Goal: Task Accomplishment & Management: Complete application form

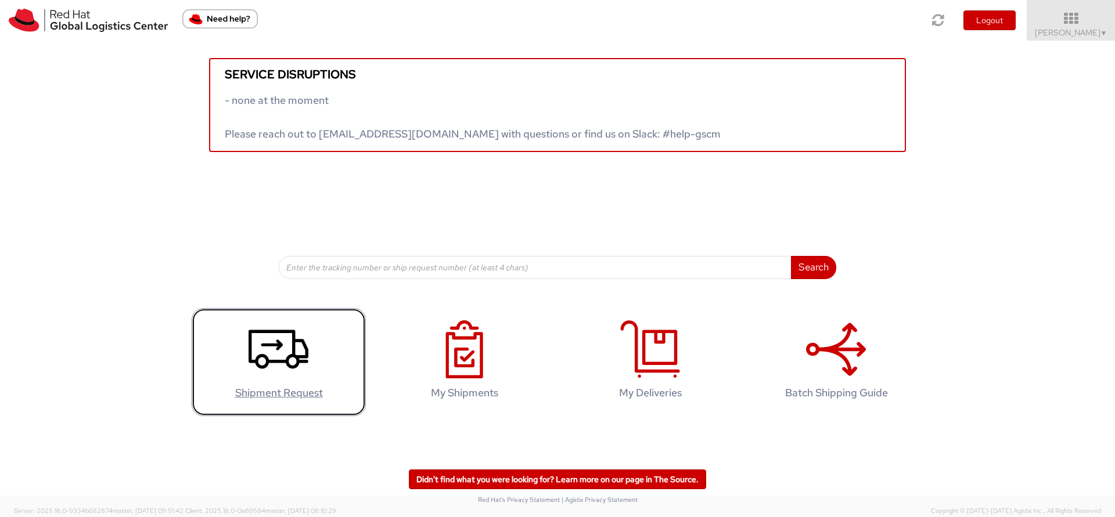
click at [296, 367] on use at bounding box center [279, 349] width 60 height 39
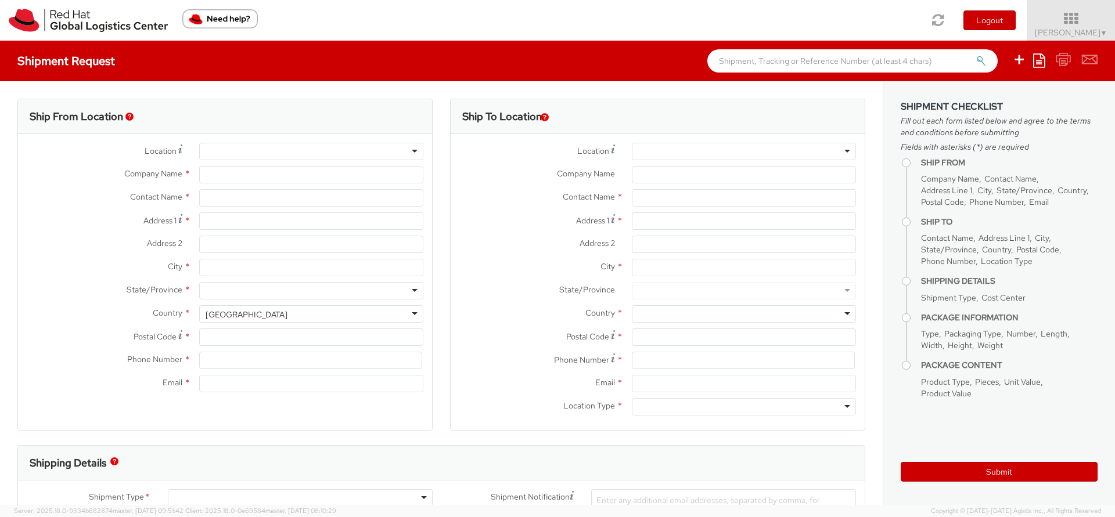
select select
select select "200"
type input "Red Hat"
type input "[PERSON_NAME]"
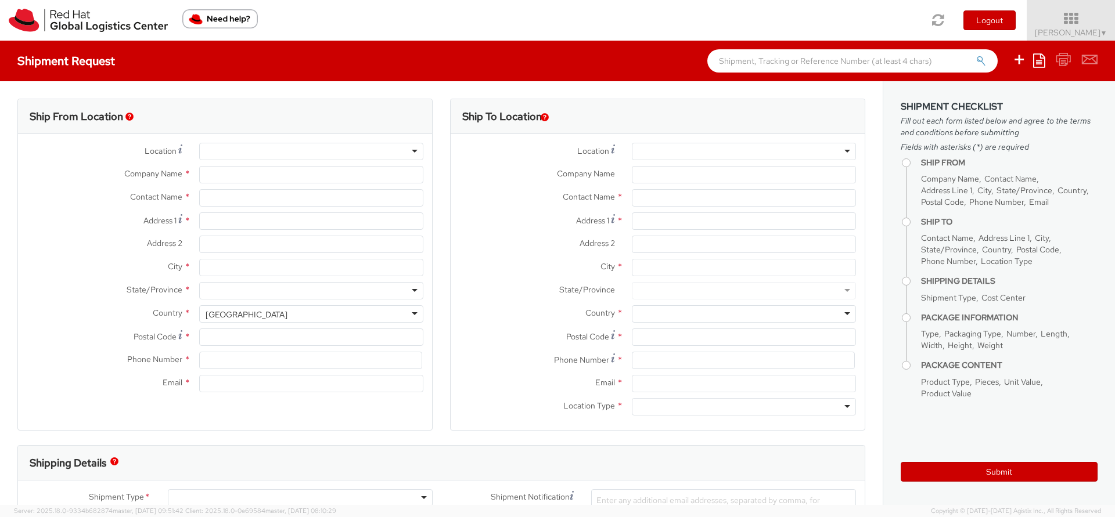
type input "441252363639"
type input "[EMAIL_ADDRESS][DOMAIN_NAME]"
click at [265, 200] on input "[PERSON_NAME]" at bounding box center [311, 197] width 224 height 17
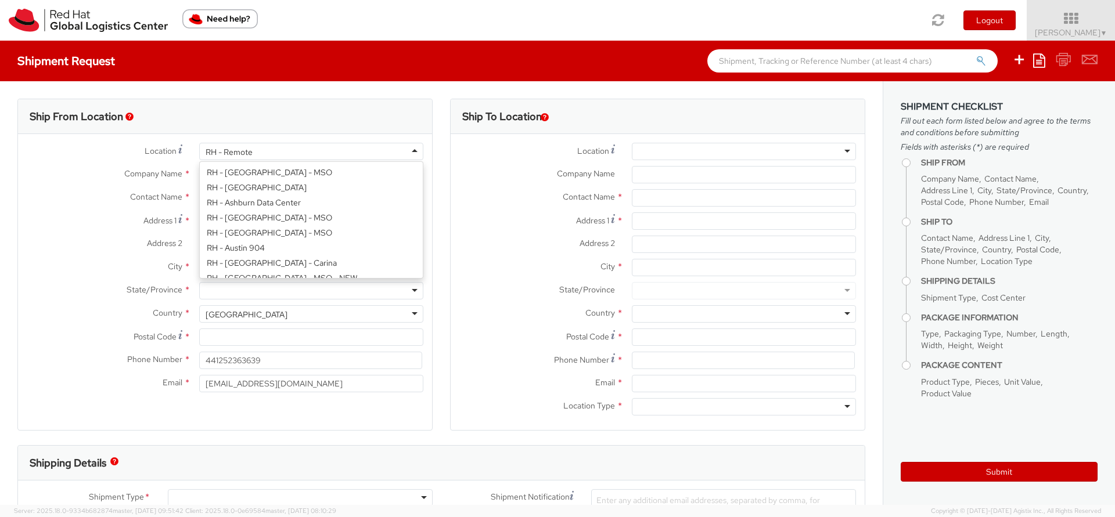
scroll to position [1478, 0]
click at [254, 151] on div "RH - Remote" at bounding box center [311, 151] width 224 height 17
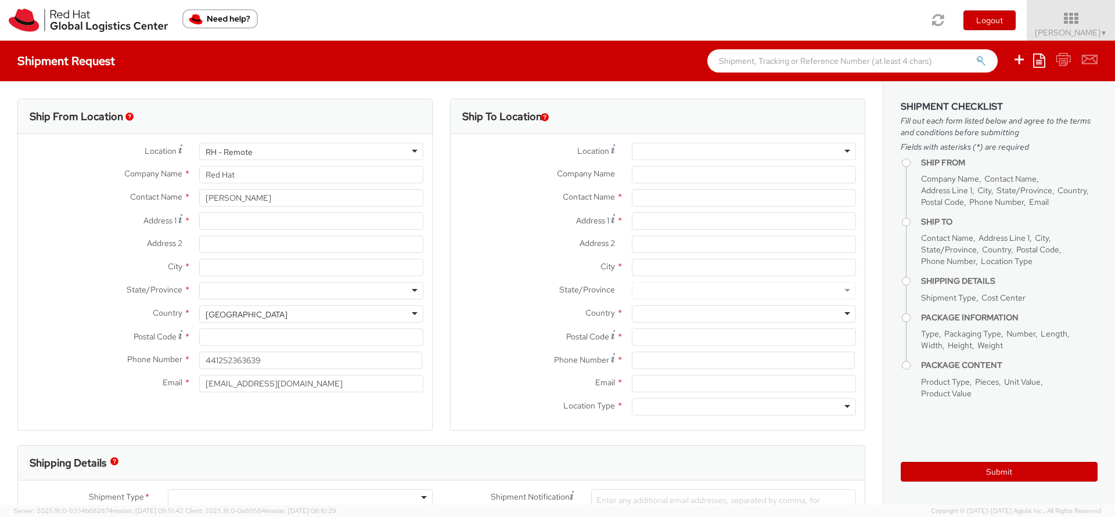
click at [254, 151] on div "RH - Remote" at bounding box center [311, 151] width 224 height 17
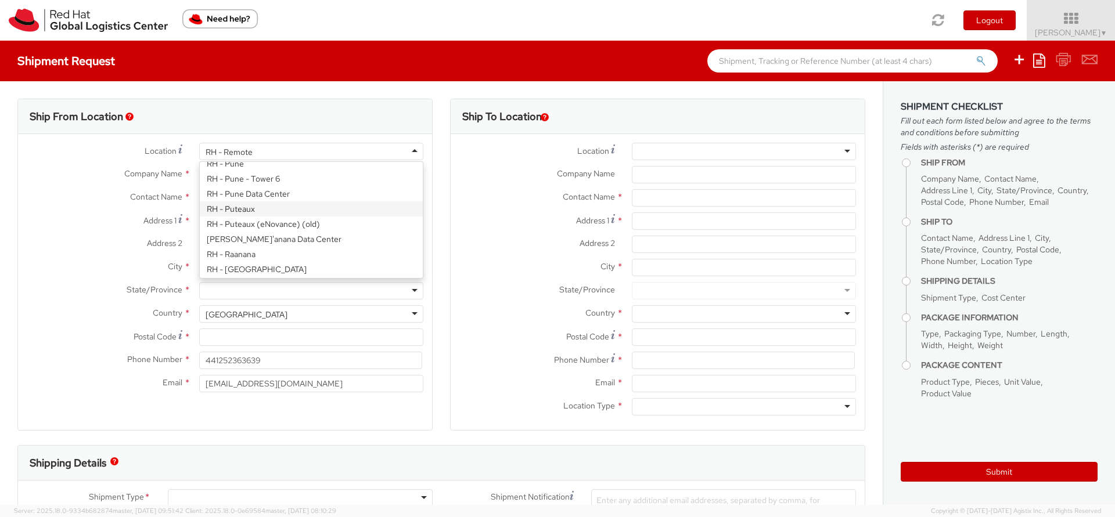
click at [341, 103] on div "Ship From Location" at bounding box center [225, 116] width 414 height 35
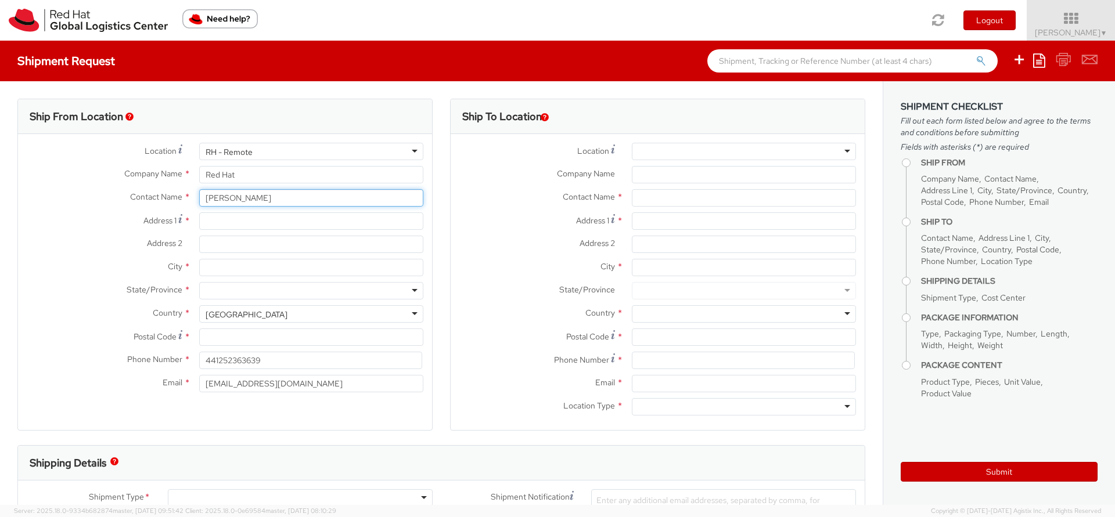
click at [253, 202] on input "[PERSON_NAME]" at bounding box center [311, 197] width 224 height 17
click at [289, 199] on input "[PERSON_NAME] C/O" at bounding box center [311, 197] width 224 height 17
paste input "[PERSON_NAME]"
type input "[PERSON_NAME] C/O [PERSON_NAME]"
click at [217, 224] on input "Address 1 *" at bounding box center [311, 221] width 224 height 17
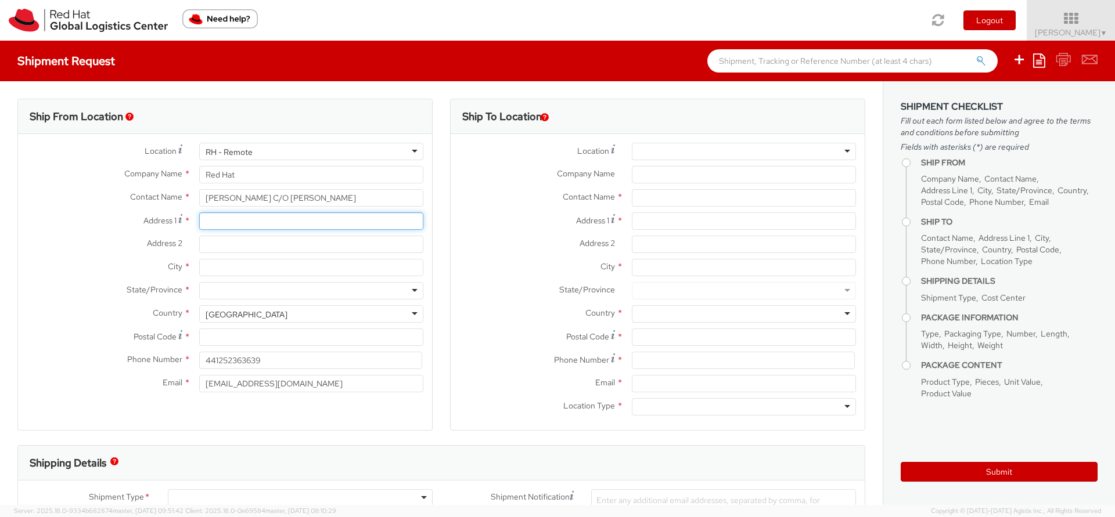
paste input "Westside Press - Unit 79"
type input "Westside Press - Unit 79"
click at [246, 244] on input "Address 2 *" at bounding box center [311, 244] width 224 height 17
paste input "[GEOGRAPHIC_DATA]"
type input "[GEOGRAPHIC_DATA]"
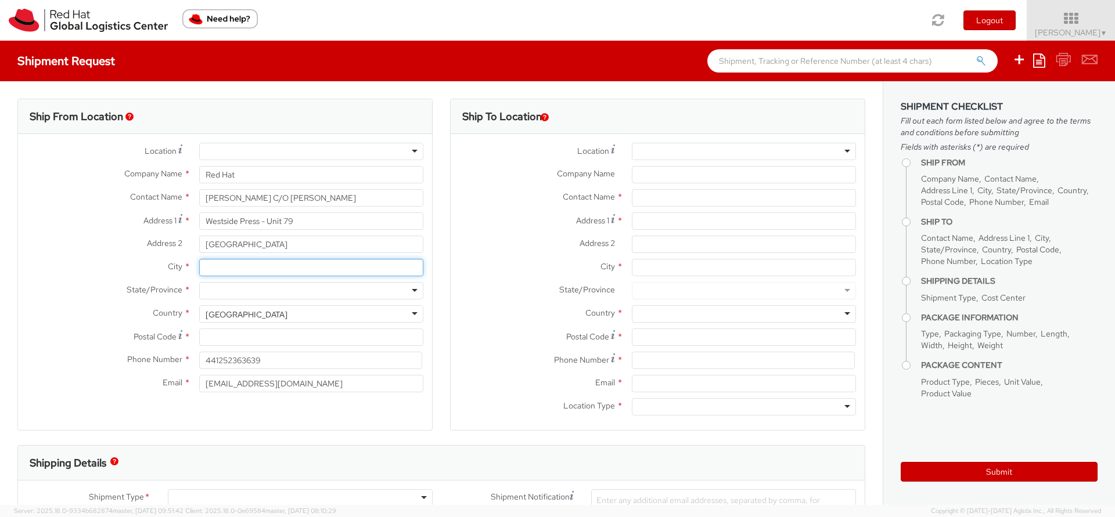
click at [208, 272] on input "City *" at bounding box center [311, 267] width 224 height 17
paste input "[GEOGRAPHIC_DATA]"
type input "[GEOGRAPHIC_DATA]"
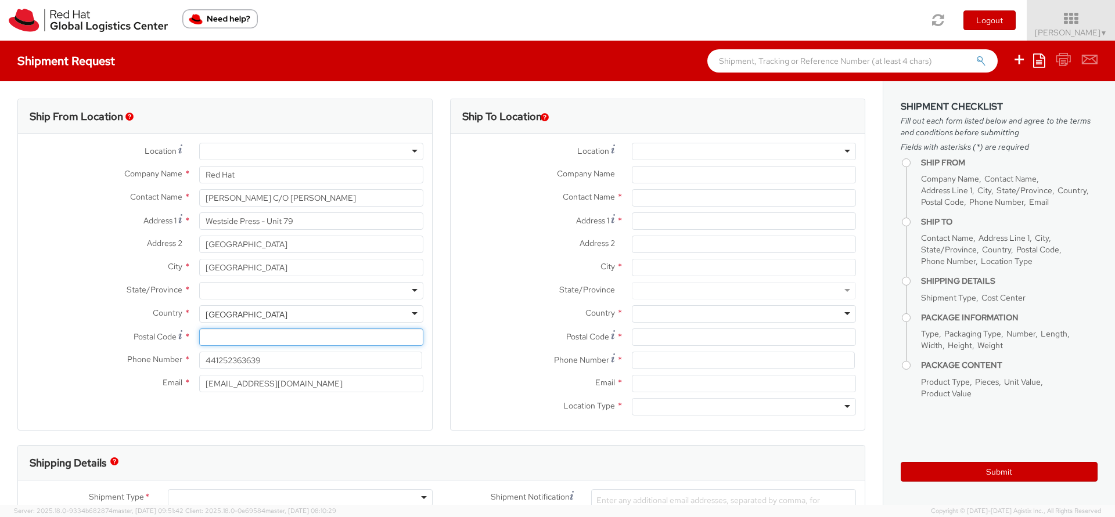
click at [238, 339] on input "Postal Code *" at bounding box center [311, 337] width 224 height 17
paste input "D24 H317"
type input "D24 H317"
click at [251, 312] on div "[GEOGRAPHIC_DATA]" at bounding box center [247, 315] width 82 height 12
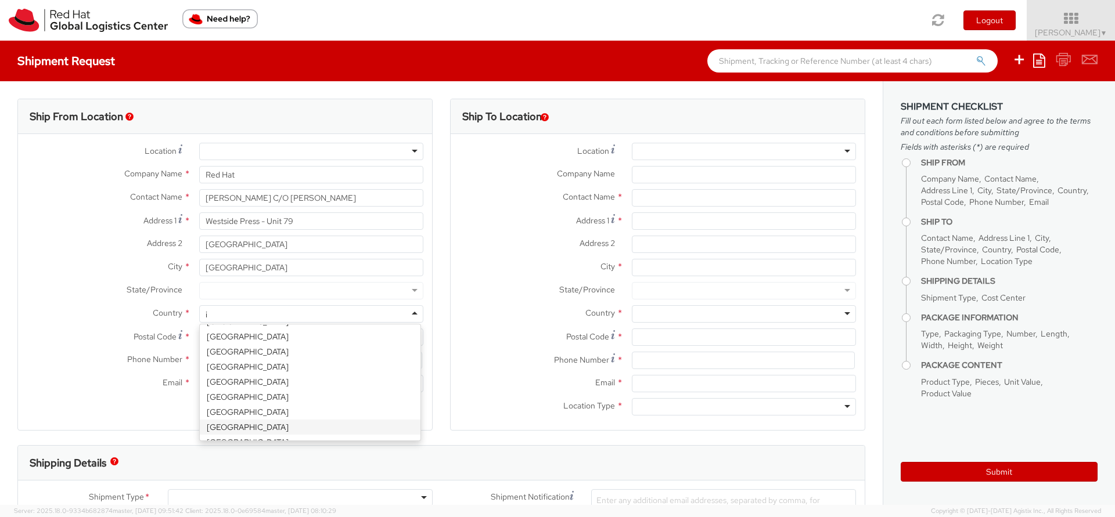
scroll to position [1618, 0]
type input "ir"
select select "CM"
select select "KGS"
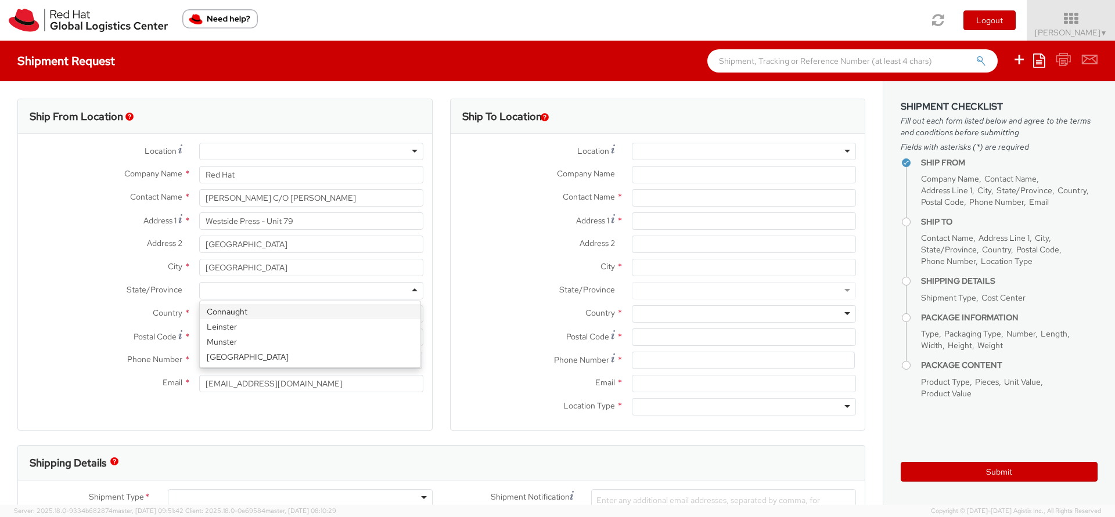
click at [335, 286] on div at bounding box center [311, 290] width 224 height 17
click at [71, 282] on label "State/Province *" at bounding box center [104, 289] width 172 height 15
drag, startPoint x: 275, startPoint y: 363, endPoint x: 201, endPoint y: 356, distance: 74.1
click at [201, 356] on input "441252363639" at bounding box center [310, 360] width 223 height 17
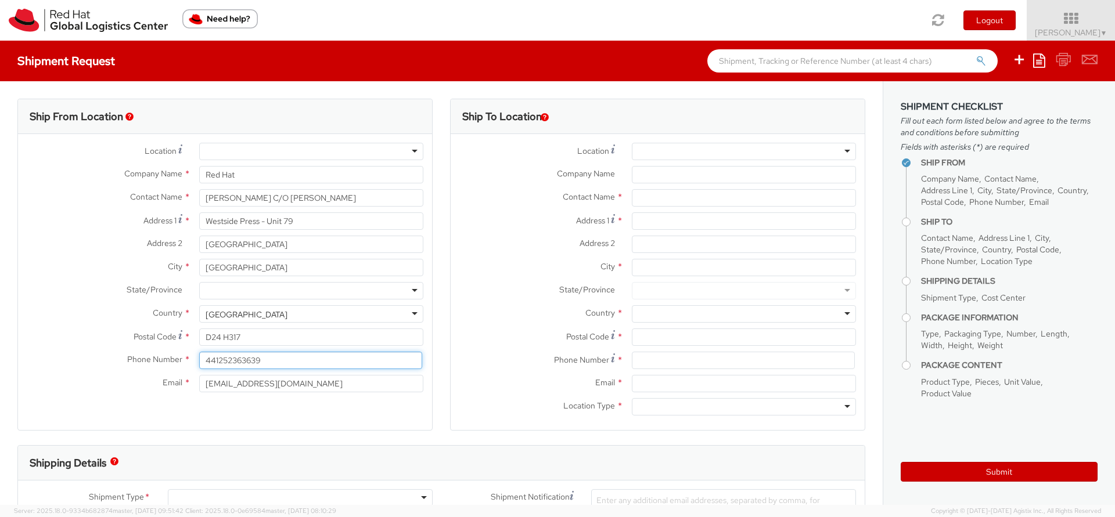
click at [261, 362] on input "441252363639" at bounding box center [310, 360] width 223 height 17
type input "4"
paste input "[PHONE_NUMBER]"
type input "[PHONE_NUMBER]"
drag, startPoint x: 285, startPoint y: 386, endPoint x: 199, endPoint y: 383, distance: 85.4
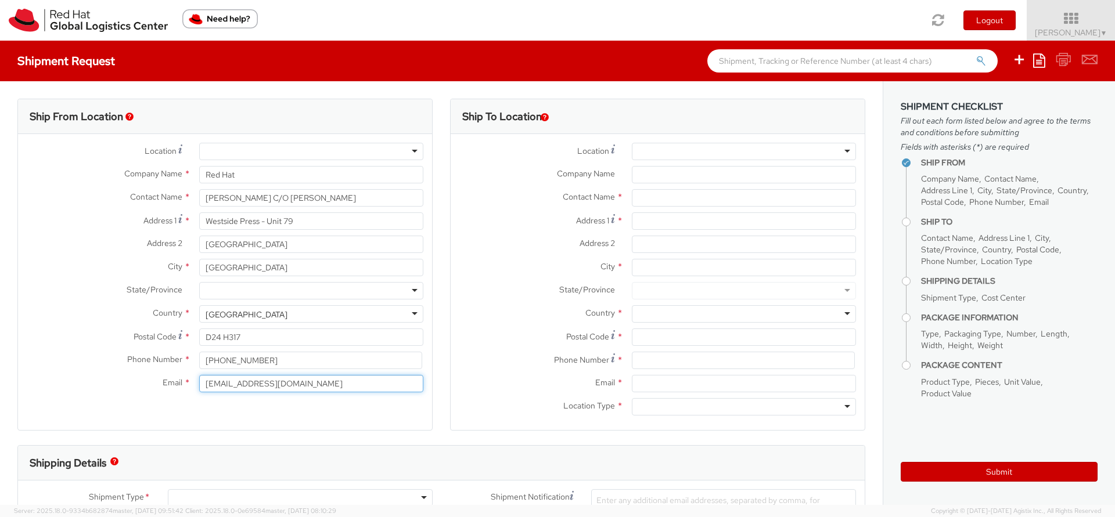
click at [199, 383] on input "[EMAIL_ADDRESS][DOMAIN_NAME]" at bounding box center [311, 383] width 224 height 17
paste input "aoife.[PERSON_NAME]@westsidepress"
type input "[EMAIL_ADDRESS][PERSON_NAME][DOMAIN_NAME]"
click at [286, 146] on div at bounding box center [311, 151] width 224 height 17
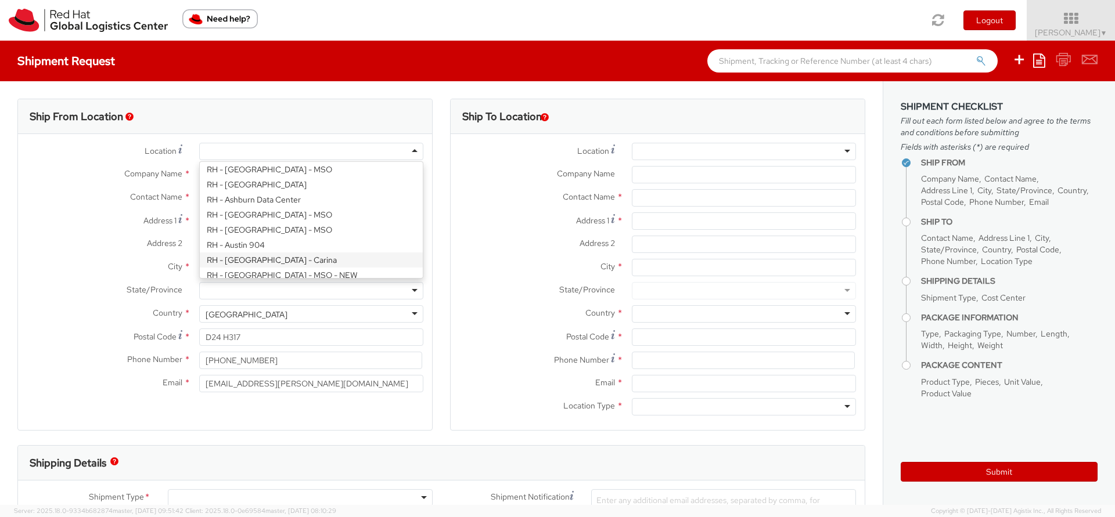
click at [44, 213] on label "Address 1 *" at bounding box center [104, 221] width 172 height 16
click at [199, 213] on input "Westside Press - Unit 79" at bounding box center [311, 221] width 224 height 17
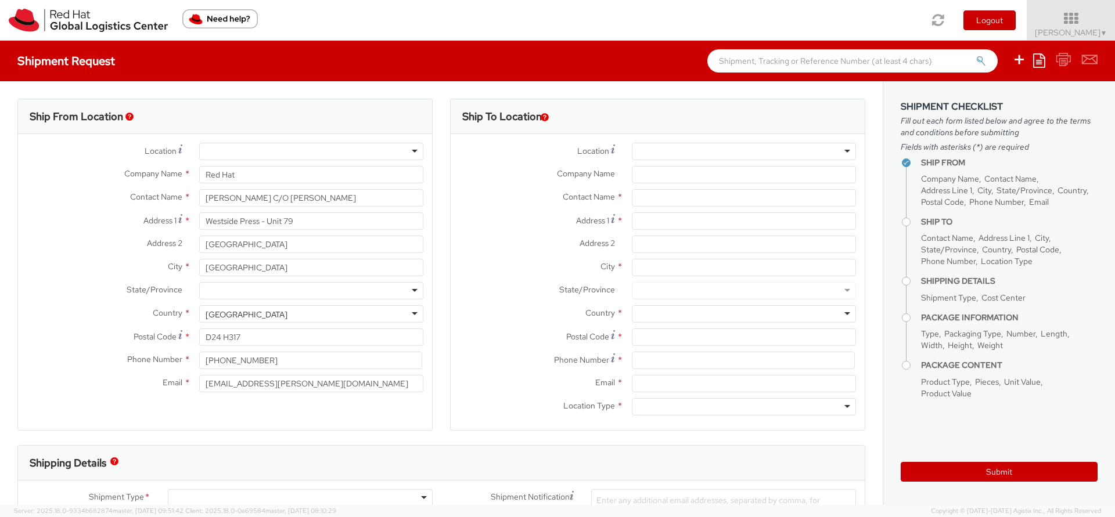
click at [690, 146] on div at bounding box center [744, 151] width 224 height 17
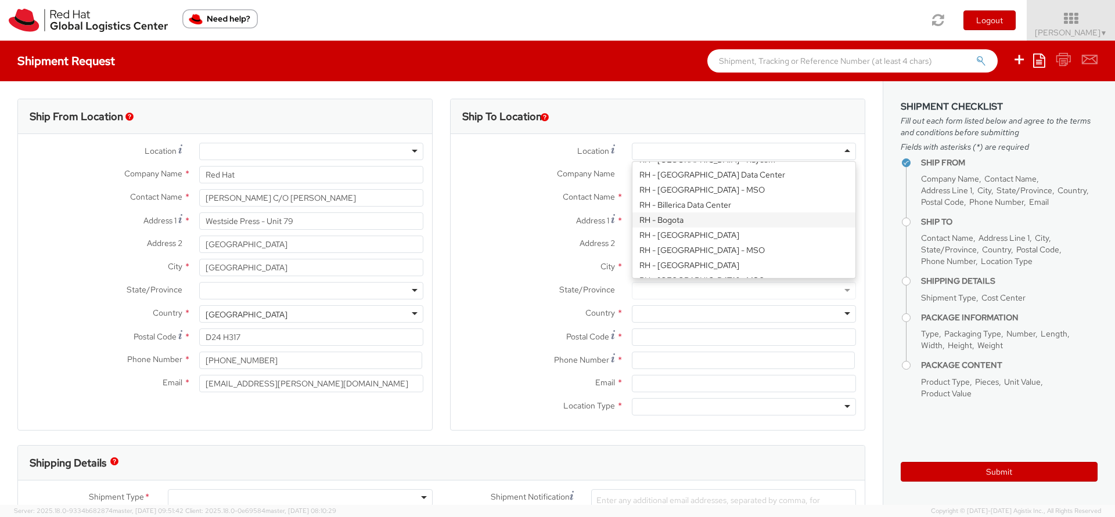
scroll to position [314, 0]
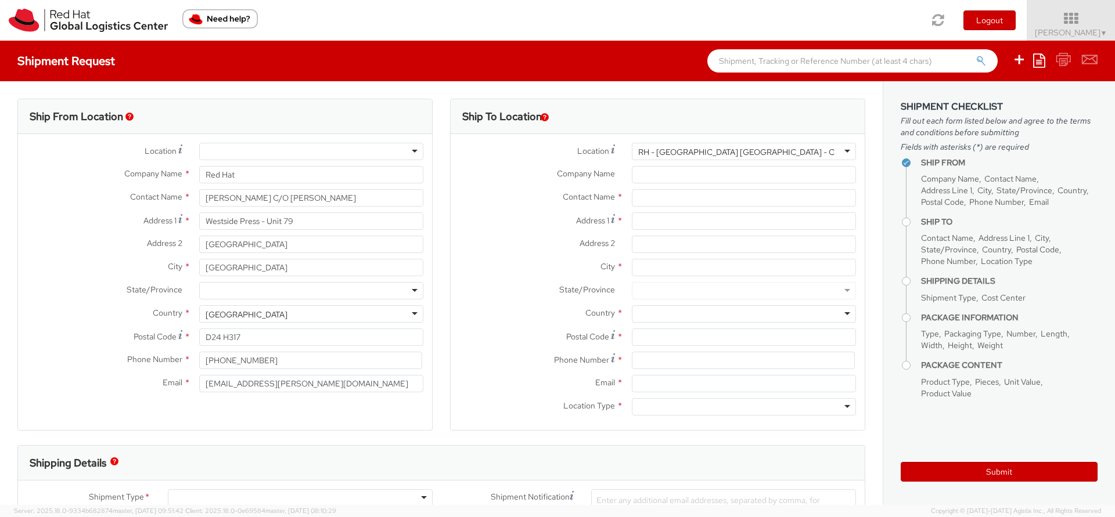
type input "Red Hat Czech s.r.o."
type input "Purkynova 665/115"
type input "[GEOGRAPHIC_DATA]"
type input "621 00"
type input "420 532 294 555"
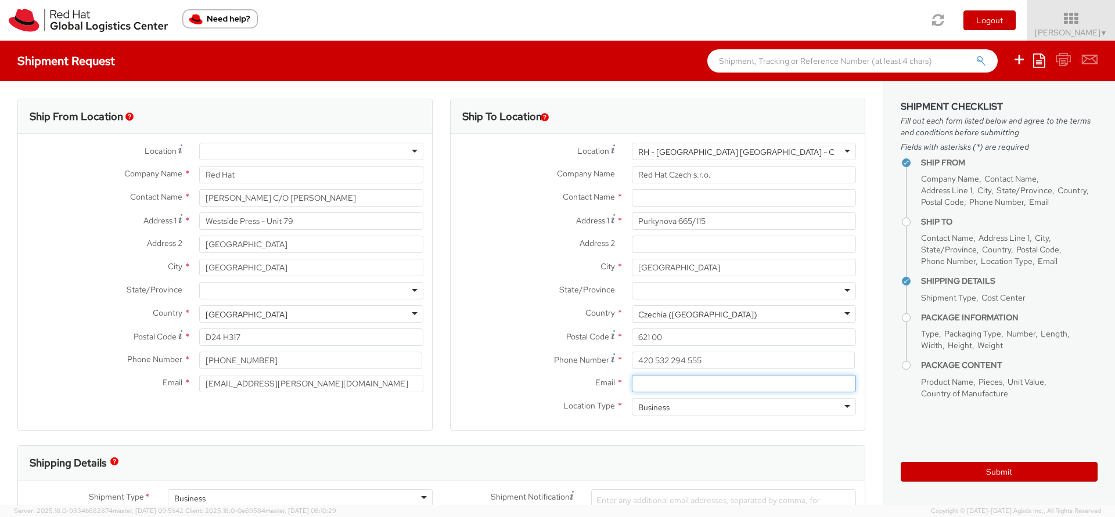
click at [697, 386] on input "Email *" at bounding box center [744, 383] width 224 height 17
paste input "[EMAIL_ADDRESS][DOMAIN_NAME]"
type input "[EMAIL_ADDRESS][DOMAIN_NAME]"
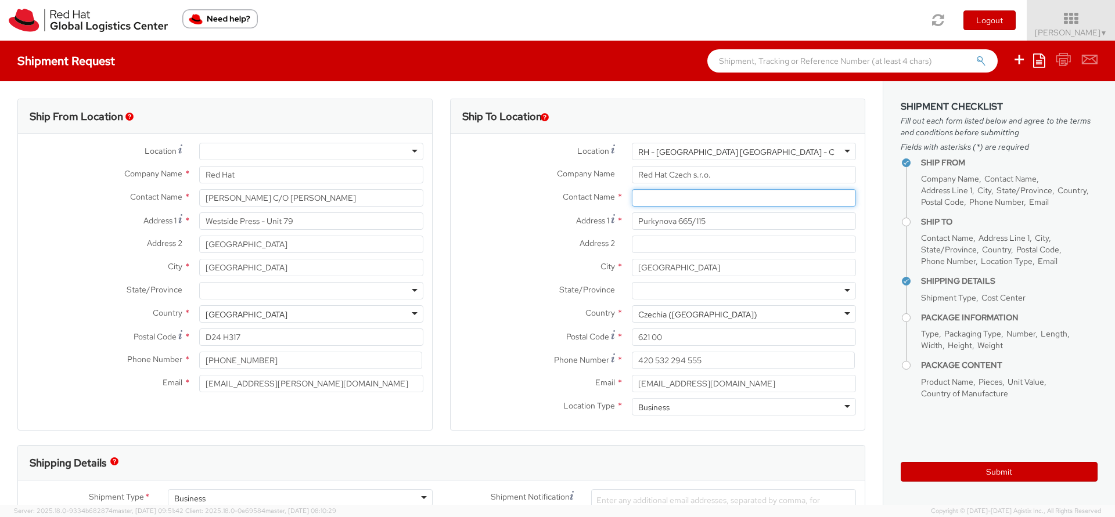
click at [646, 194] on input "text" at bounding box center [744, 197] width 224 height 17
type input "[PERSON_NAME]"
click at [493, 241] on label "Address 2 *" at bounding box center [537, 243] width 172 height 15
click at [632, 241] on input "Address 2 *" at bounding box center [744, 244] width 224 height 17
click at [693, 202] on input "[PERSON_NAME]" at bounding box center [744, 197] width 224 height 17
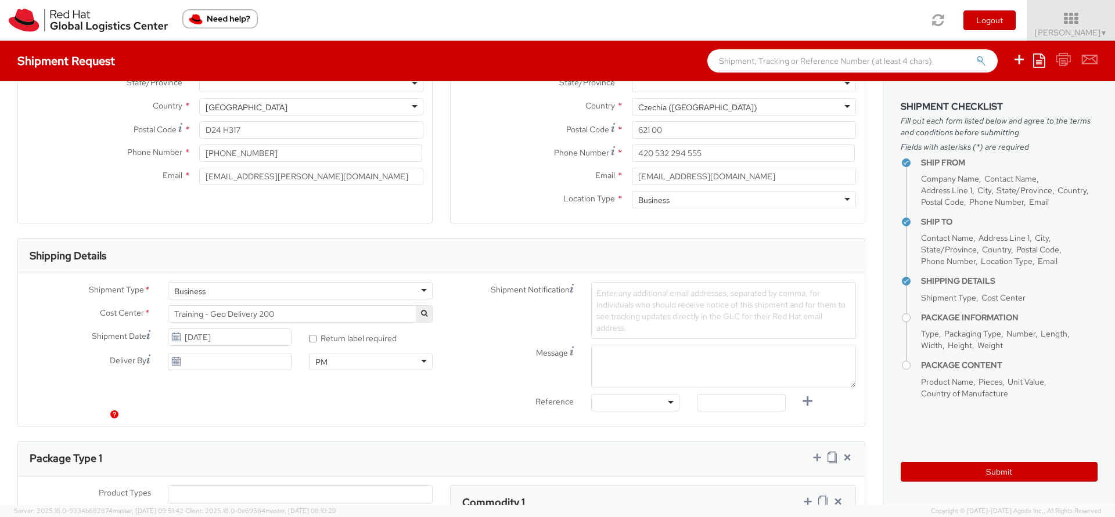
scroll to position [209, 0]
click at [600, 291] on span "Enter any additional email addresses, separated by comma, for individuals who s…" at bounding box center [720, 308] width 249 height 45
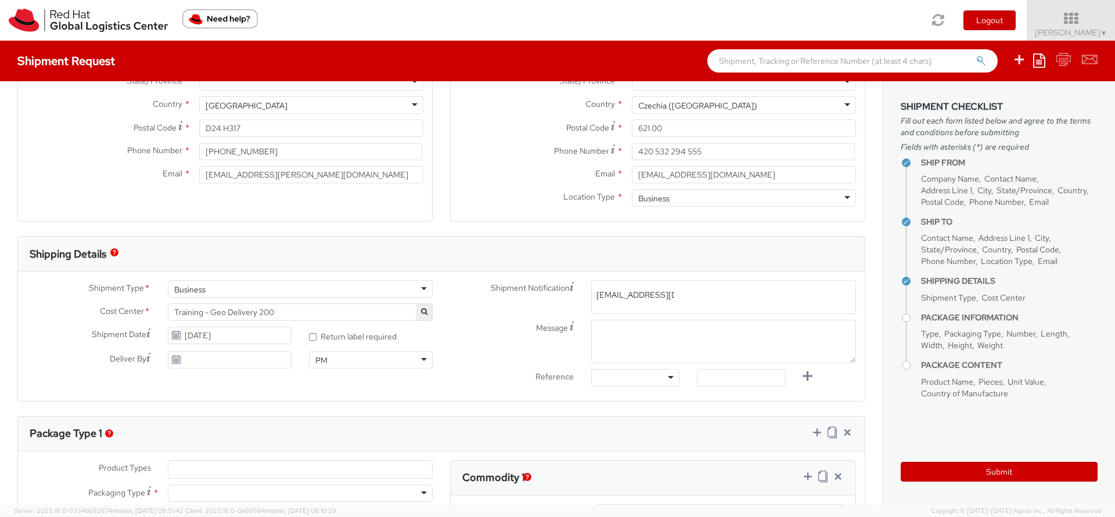
type input "[EMAIL_ADDRESS][DOMAIN_NAME]"
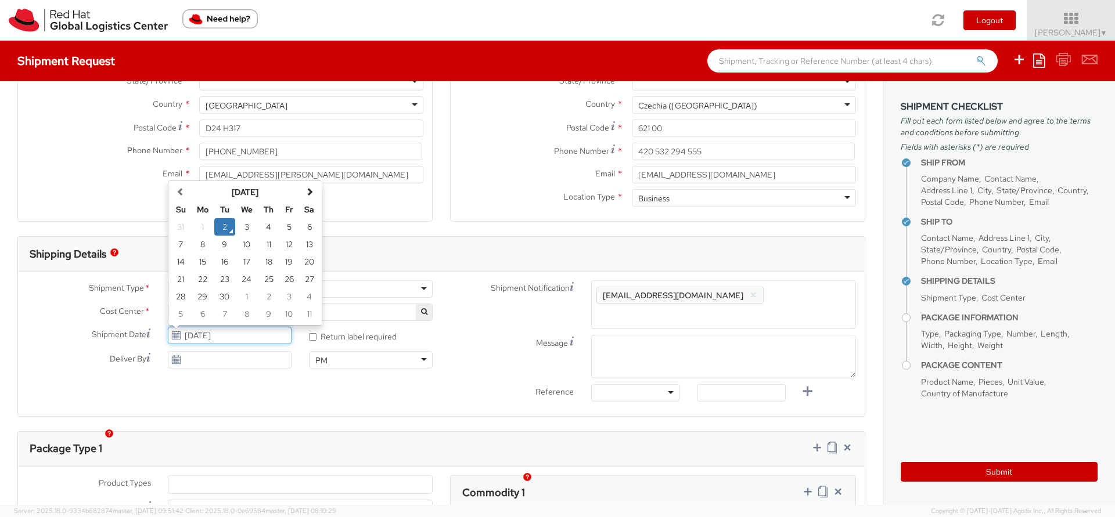
click at [257, 336] on input "[DATE]" at bounding box center [230, 335] width 124 height 17
click at [269, 243] on td "11" at bounding box center [268, 244] width 21 height 17
type input "[DATE]"
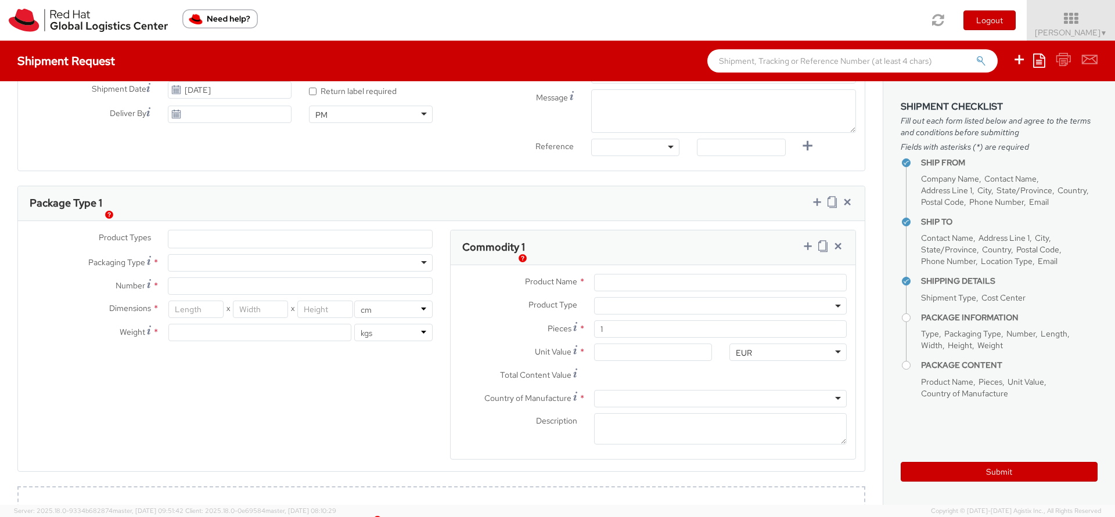
scroll to position [418, 0]
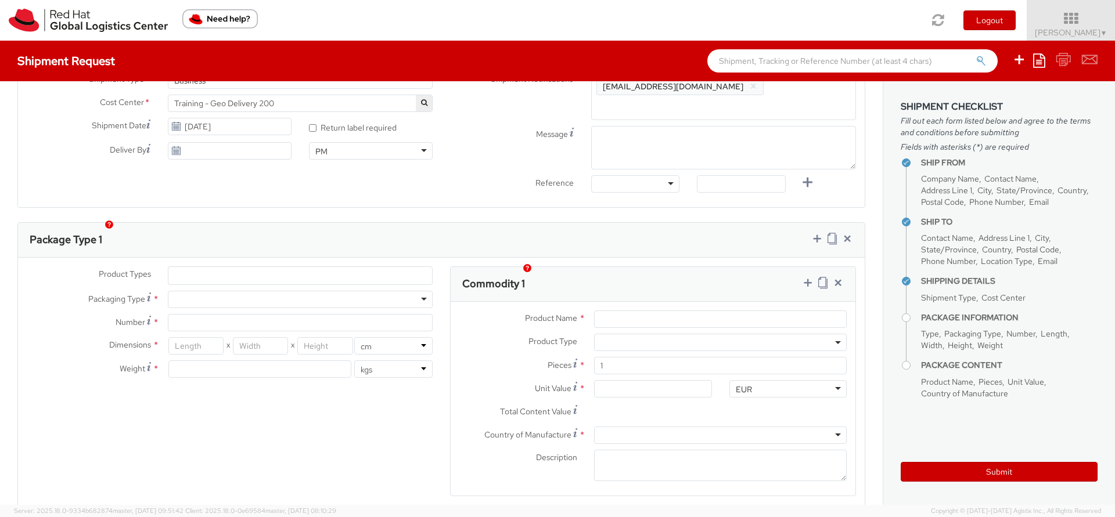
click at [186, 267] on ul at bounding box center [300, 275] width 264 height 17
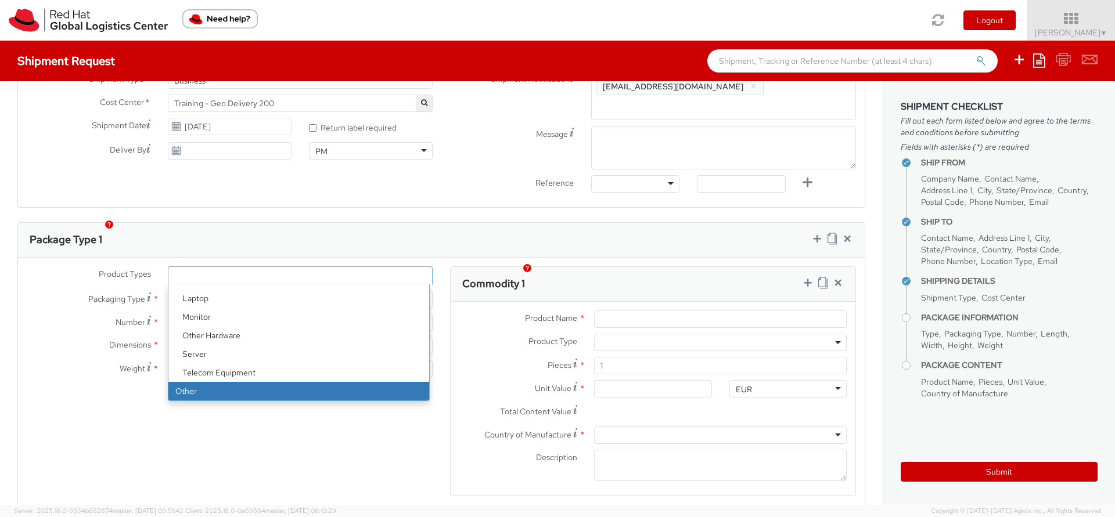
select select "OTHER"
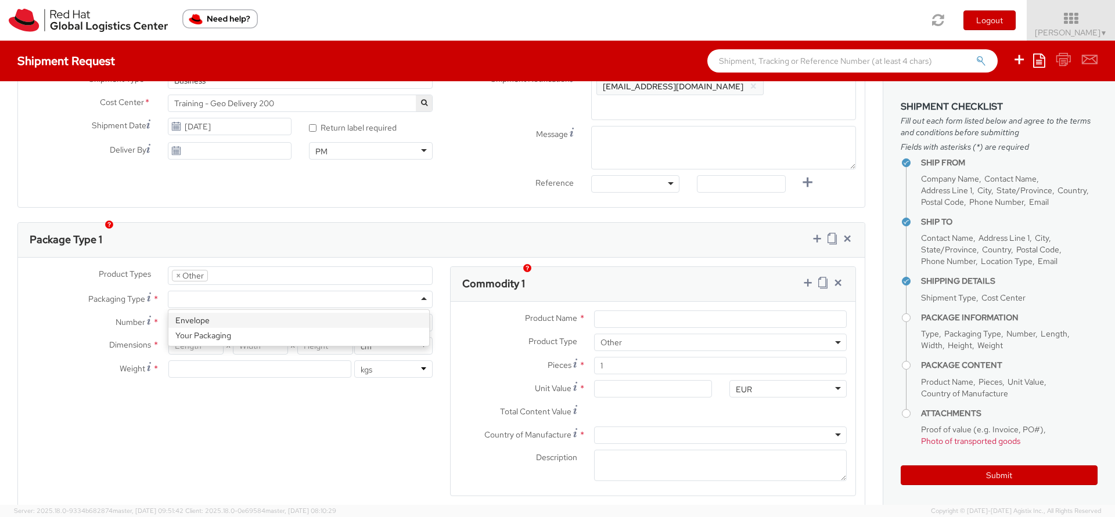
click at [231, 291] on div at bounding box center [300, 299] width 265 height 17
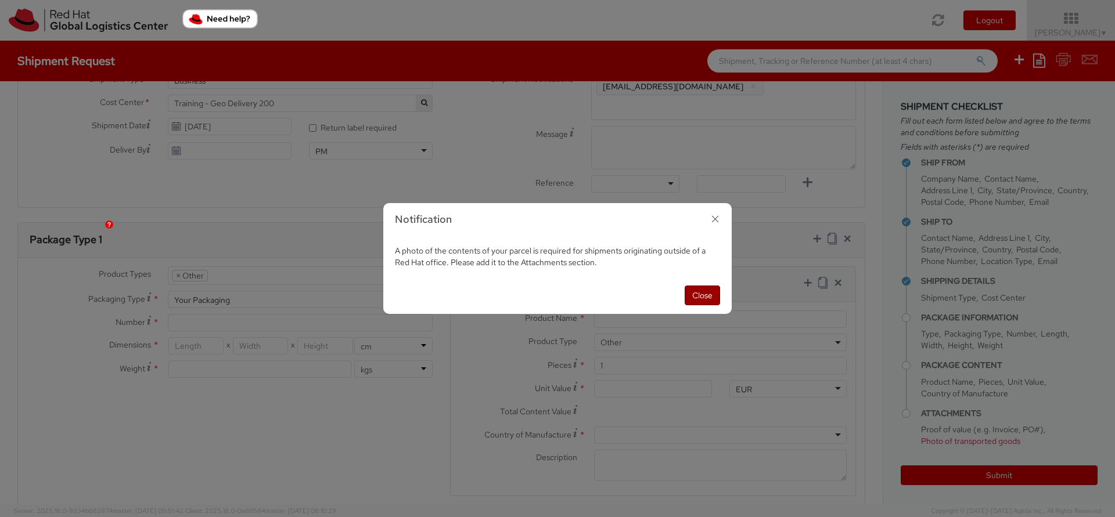
click at [687, 292] on button "Close" at bounding box center [702, 296] width 35 height 20
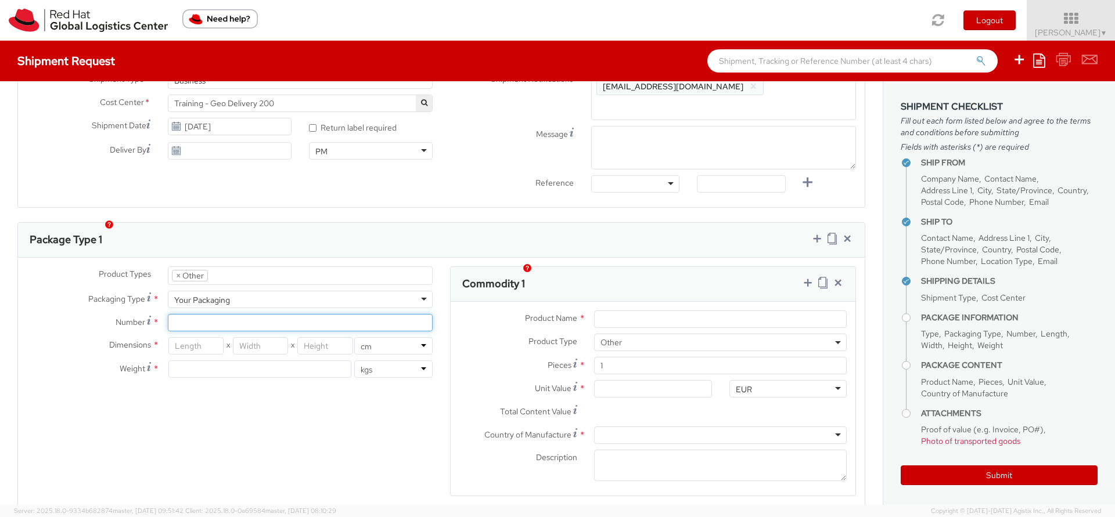
click at [250, 314] on input "Number *" at bounding box center [300, 322] width 265 height 17
click at [209, 337] on input "number" at bounding box center [195, 345] width 55 height 17
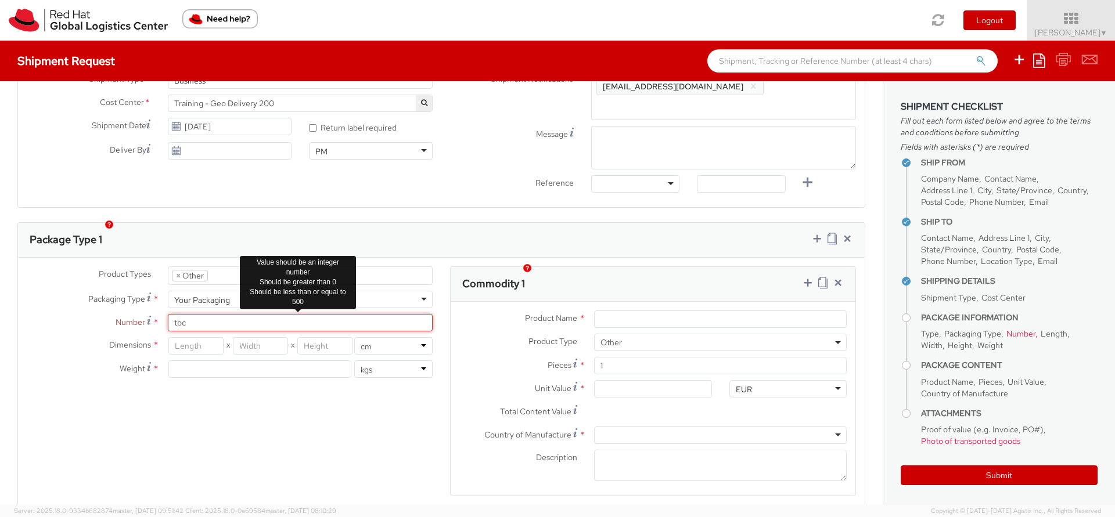
click at [218, 314] on input "tbc" at bounding box center [300, 322] width 265 height 17
type input "t"
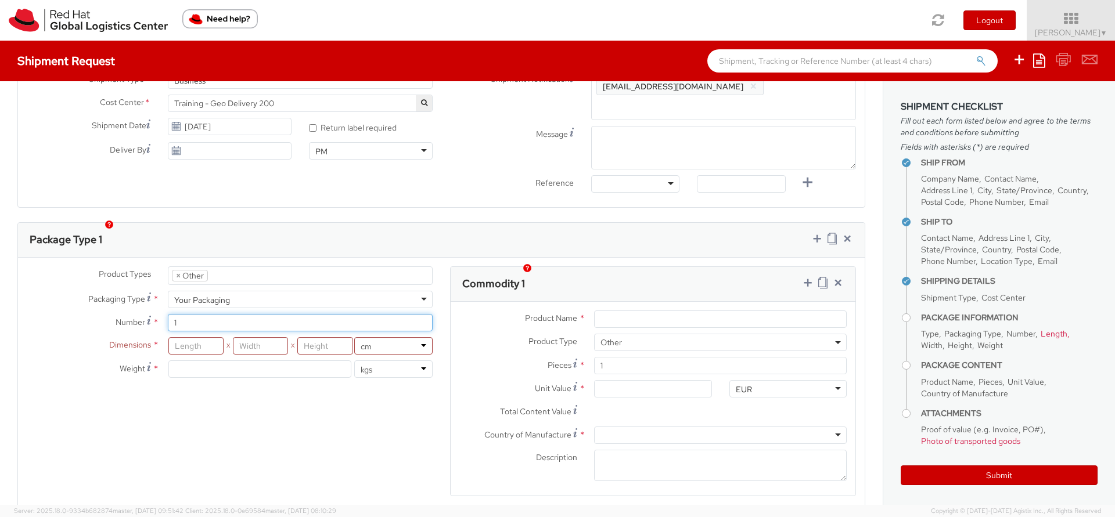
type input "1"
click at [208, 337] on input "number" at bounding box center [195, 345] width 55 height 17
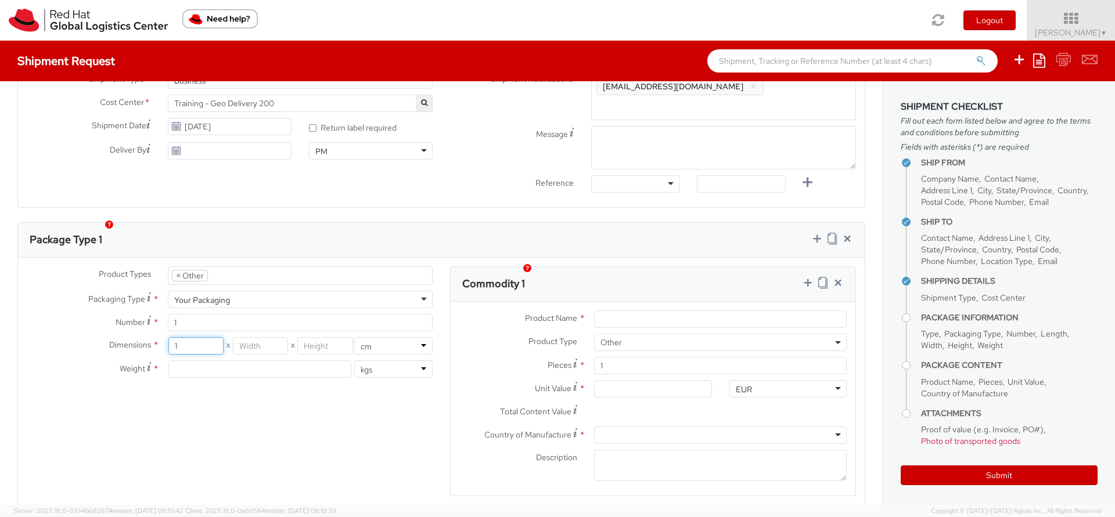
type input "1"
click at [248, 337] on input "number" at bounding box center [260, 345] width 55 height 17
type input "1"
click at [303, 337] on input "number" at bounding box center [324, 345] width 55 height 17
type input "1"
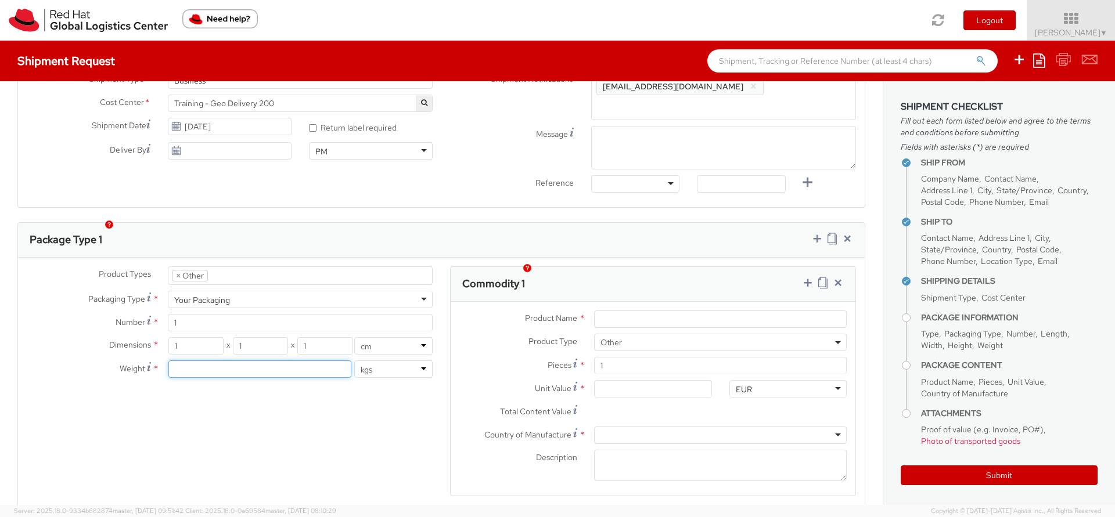
click at [212, 361] on input "number" at bounding box center [259, 369] width 183 height 17
type input "1"
click at [625, 311] on input "Product Name *" at bounding box center [720, 319] width 253 height 17
type input "List advised"
click at [626, 380] on input "Unit Value *" at bounding box center [652, 388] width 117 height 17
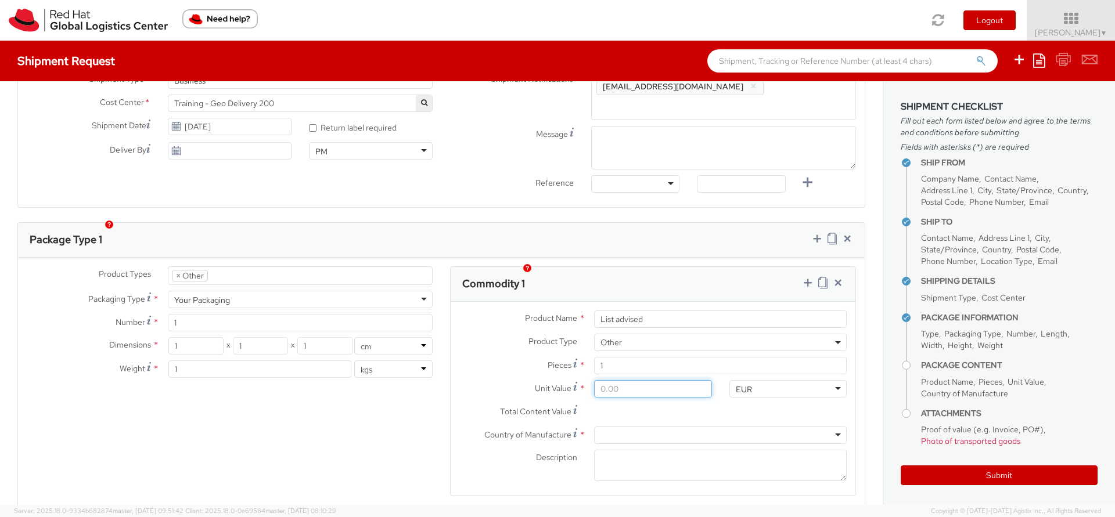
type input "1.00"
click at [609, 427] on div at bounding box center [720, 435] width 253 height 17
type input "tbc"
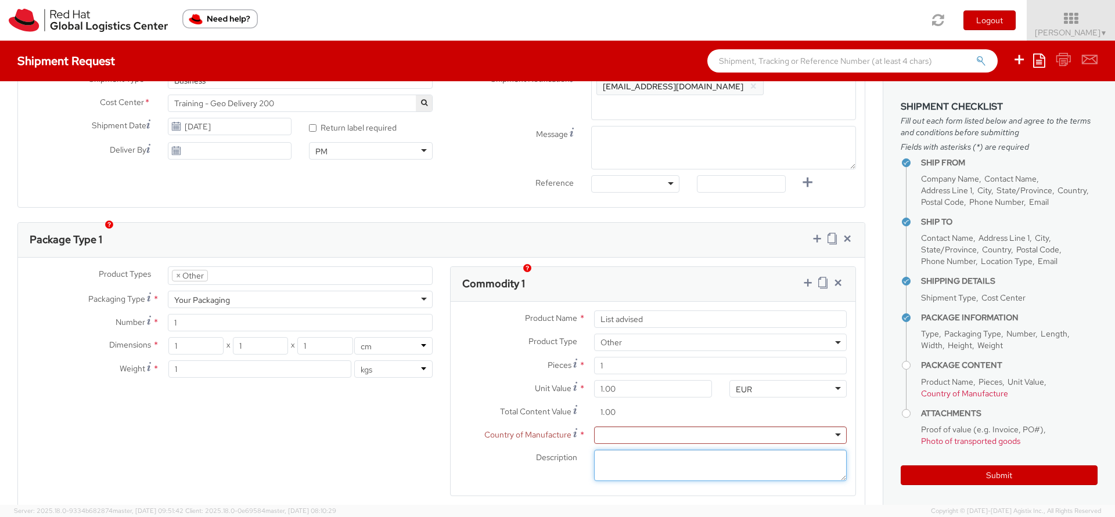
click at [606, 450] on textarea "Description *" at bounding box center [720, 466] width 253 height 32
click at [610, 427] on div at bounding box center [720, 435] width 253 height 17
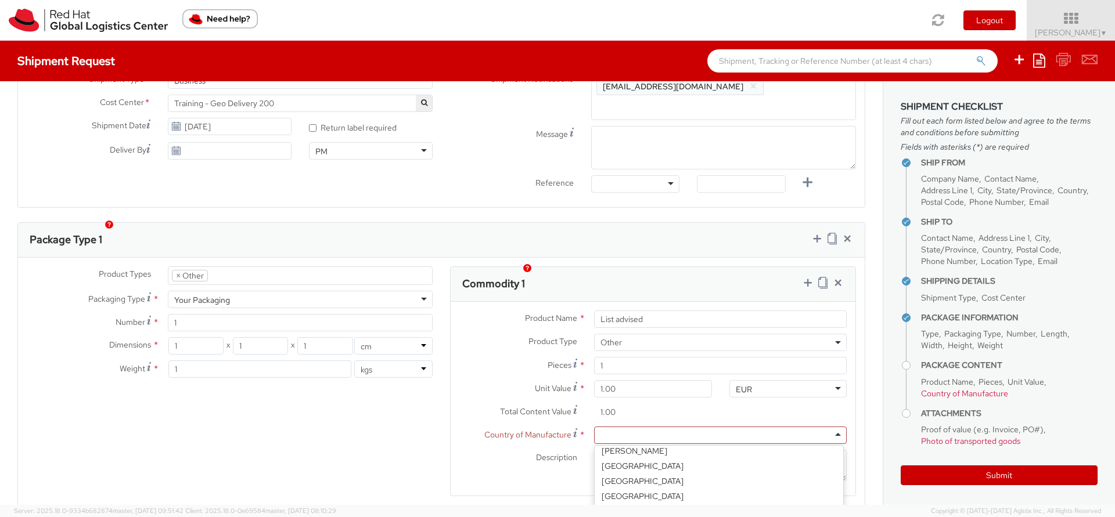
scroll to position [630, 0]
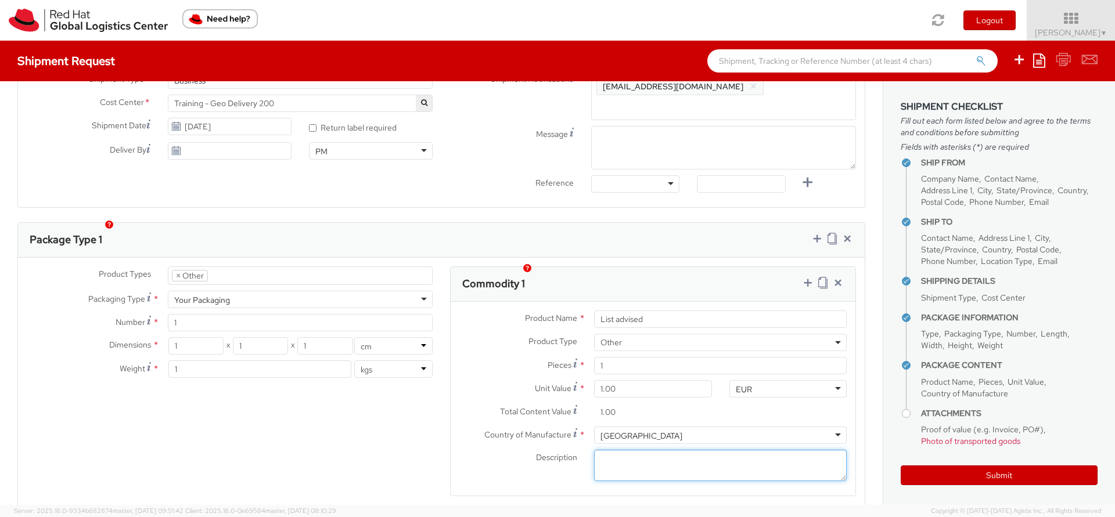
click at [603, 450] on textarea "Description *" at bounding box center [720, 466] width 253 height 32
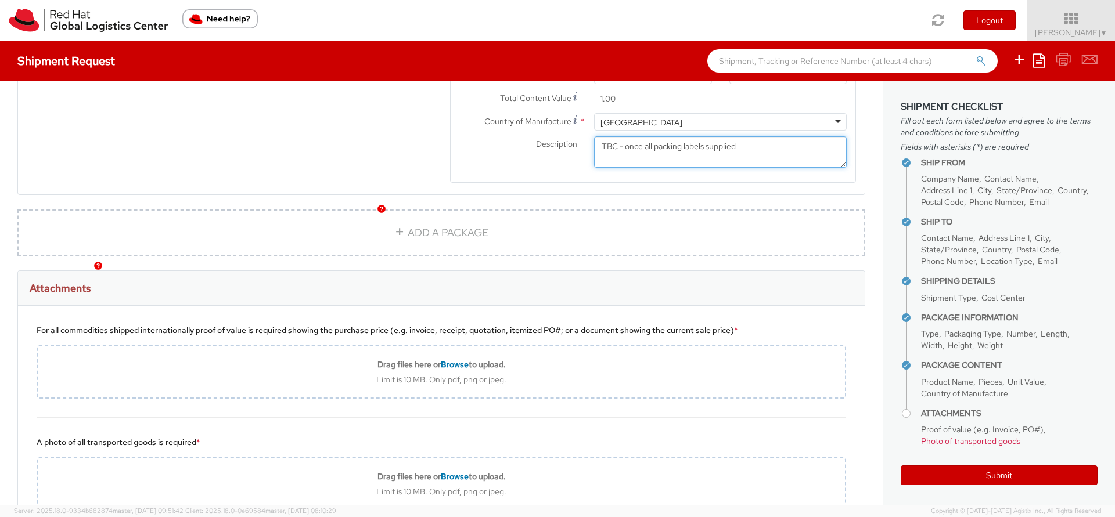
scroll to position [836, 0]
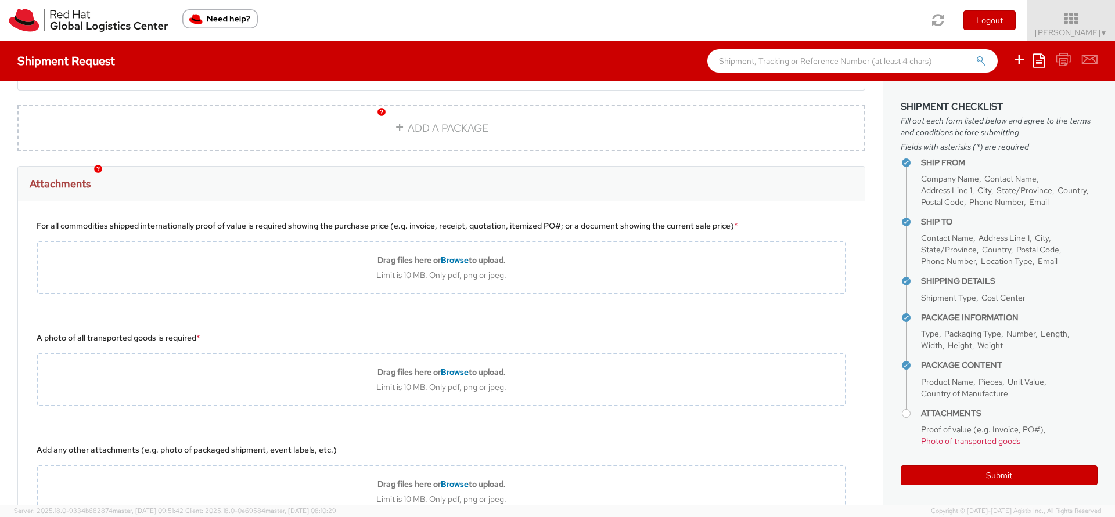
type textarea "TBC - once all packing labels supplied"
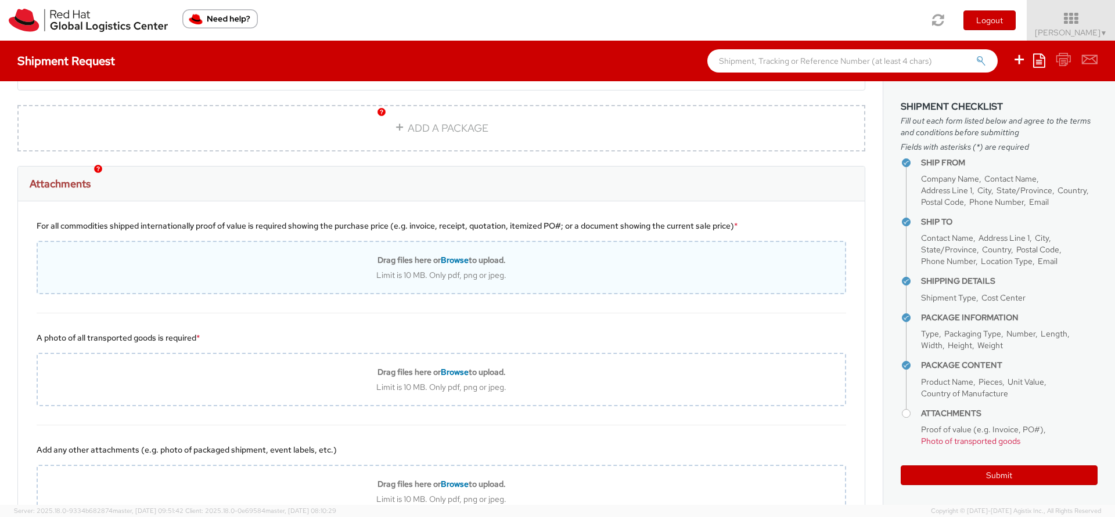
click at [453, 255] on b "Drag files here or Browse to upload." at bounding box center [441, 260] width 128 height 10
type input "C:\fakepath\Screenshot From [DATE] 10-00-03.png"
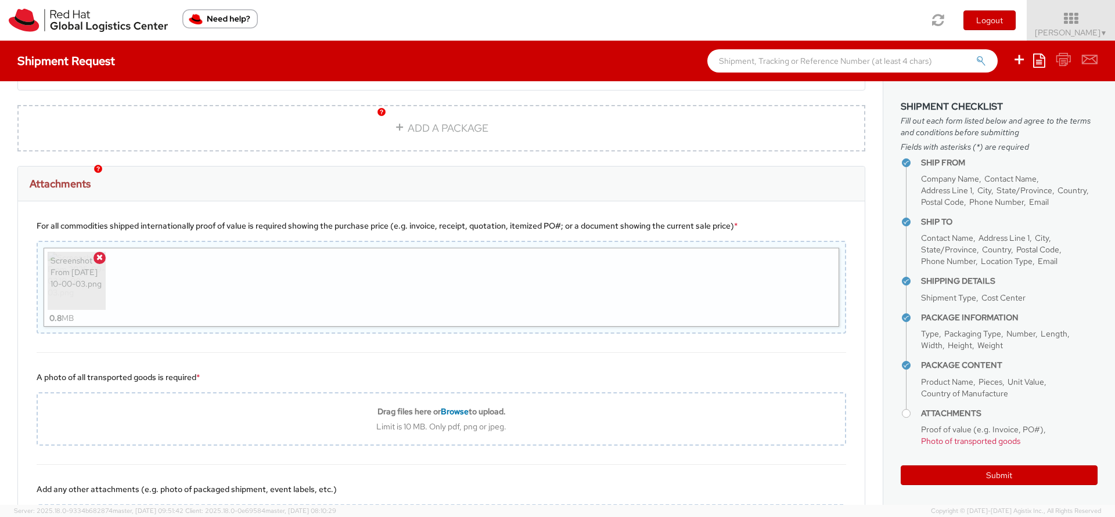
click at [77, 253] on img at bounding box center [77, 281] width 58 height 58
click at [98, 253] on icon at bounding box center [99, 257] width 6 height 8
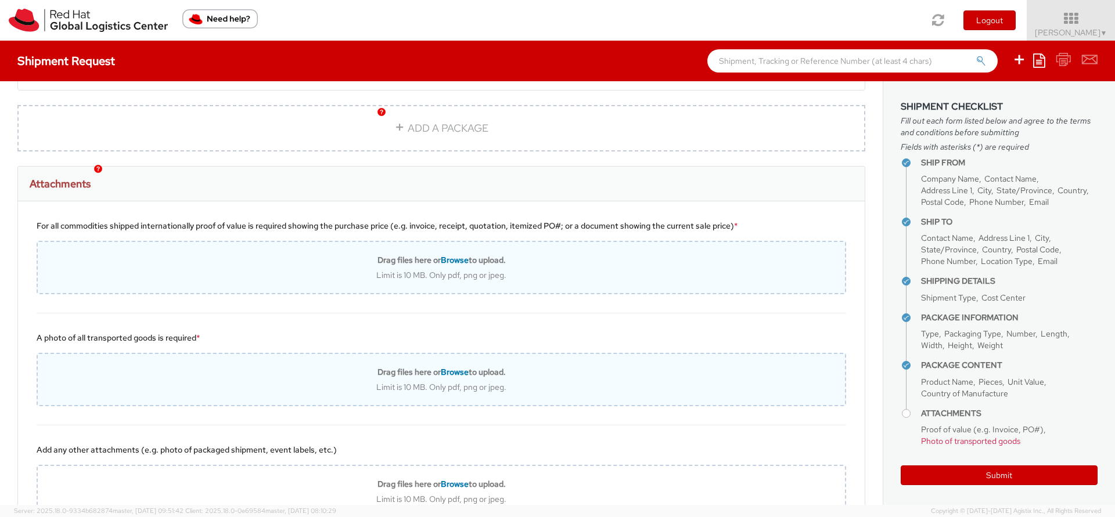
click at [161, 353] on div "Drag files here or Browse to upload. Limit is 10 MB. Only pdf, png or jpeg." at bounding box center [441, 379] width 809 height 53
type input "C:\fakepath\Screenshot From [DATE] 10-00-03.png"
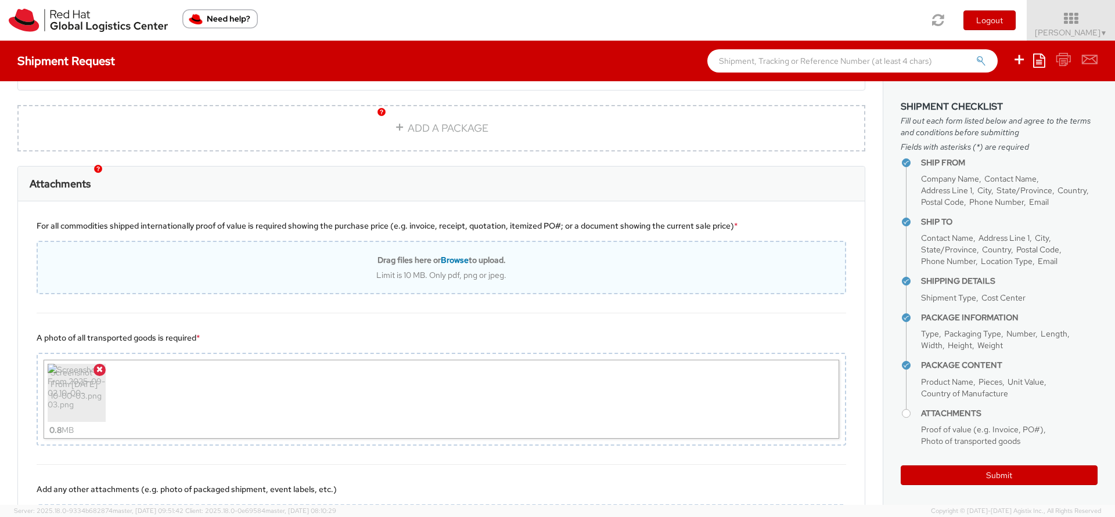
click at [139, 241] on div "Drag files here or Browse to upload. Limit is 10 MB. Only pdf, png or jpeg." at bounding box center [441, 267] width 809 height 53
type input "C:\fakepath\Screenshot From [DATE] [DATE].png"
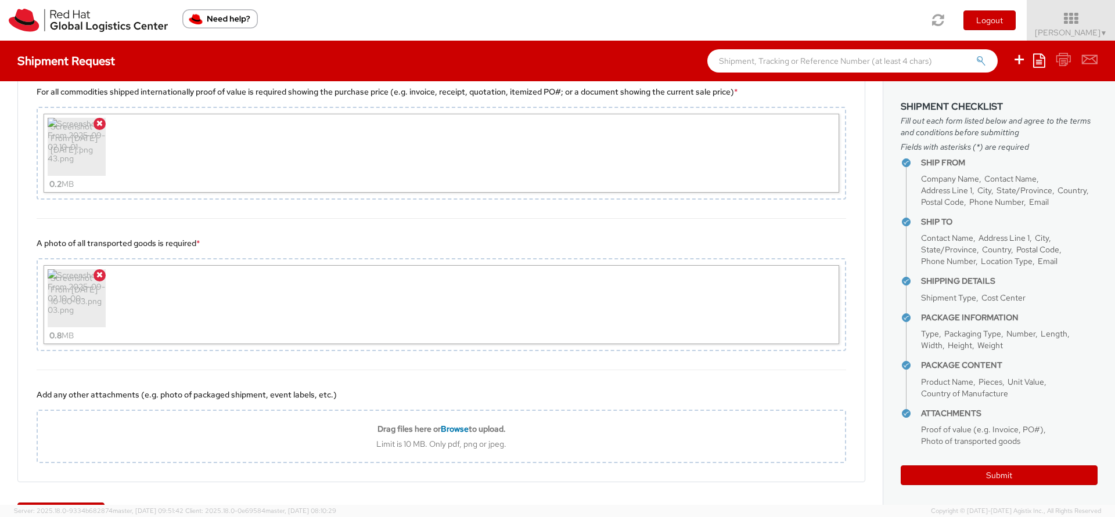
scroll to position [994, 0]
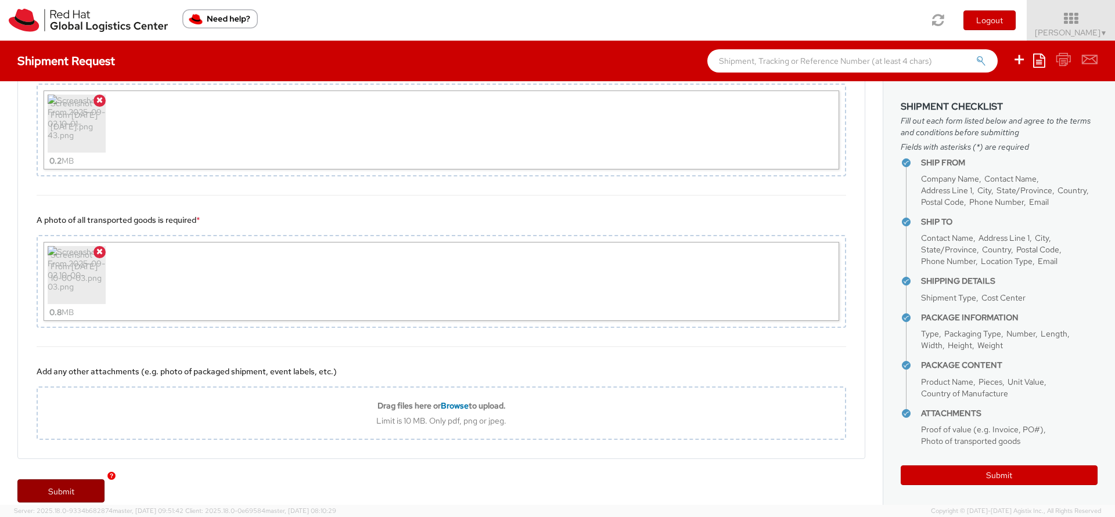
click at [60, 480] on link "Submit" at bounding box center [60, 491] width 87 height 23
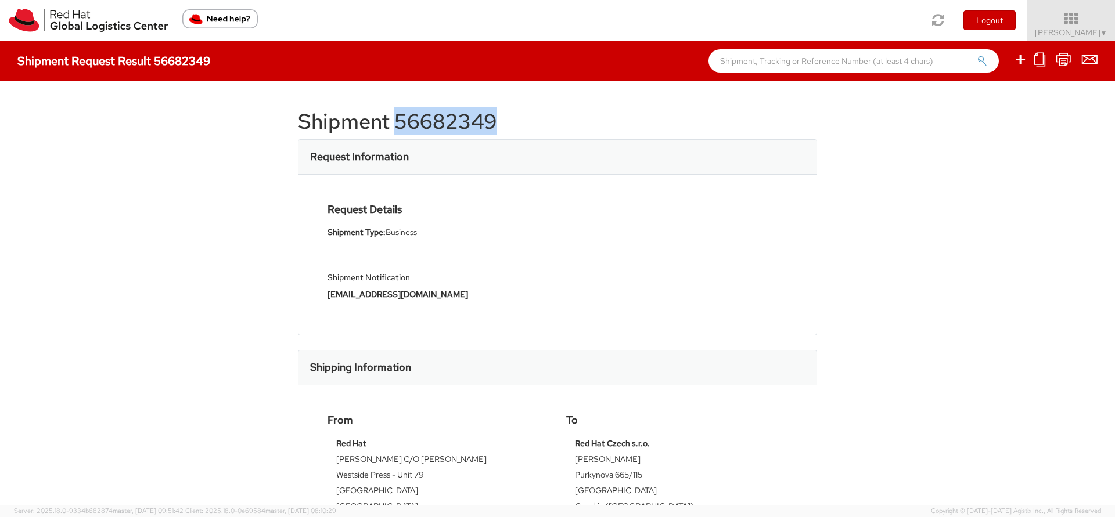
drag, startPoint x: 393, startPoint y: 120, endPoint x: 491, endPoint y: 121, distance: 98.1
click at [491, 121] on h1 "Shipment 56682349" at bounding box center [557, 121] width 519 height 23
copy h1 "56682349"
